Goal: Navigation & Orientation: Find specific page/section

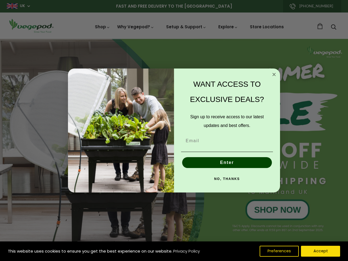
scroll to position [0, 83]
click at [174, 130] on div "WANT ACCESS TO EXCLUSIVE DEALS? Sign up to receive access to our latest updates…" at bounding box center [224, 130] width 100 height 113
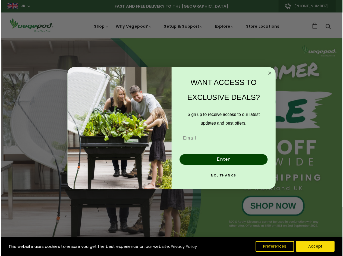
scroll to position [0, 165]
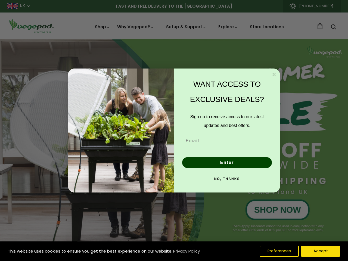
click at [174, 130] on div "WANT ACCESS TO EXCLUSIVE DEALS? Sign up to receive access to our latest updates…" at bounding box center [224, 130] width 100 height 113
click at [274, 74] on icon "Close dialog" at bounding box center [273, 74] width 3 height 3
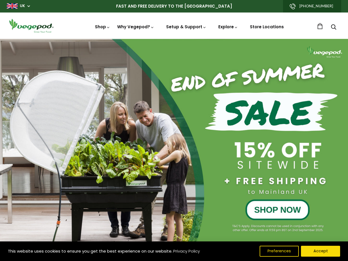
click at [227, 169] on button "Enter" at bounding box center [227, 174] width 90 height 11
click at [227, 179] on button "Enter" at bounding box center [227, 174] width 90 height 11
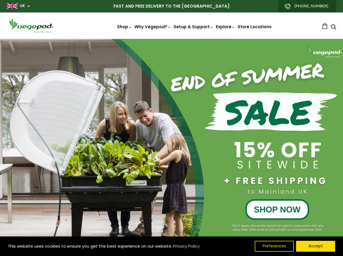
scroll to position [0, 406]
